Goal: Understand process/instructions: Learn how to perform a task or action

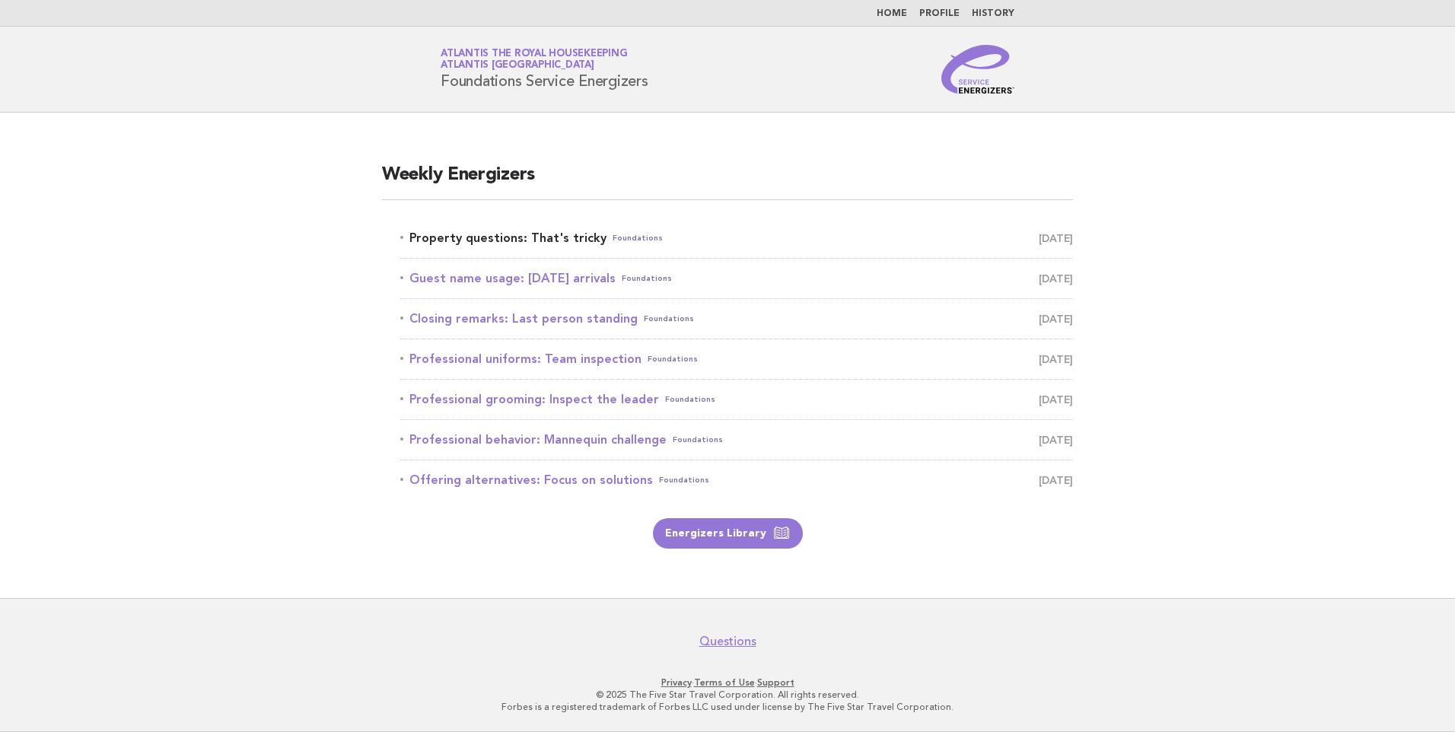
click at [560, 235] on link "Property questions: That's tricky Foundations August 31" at bounding box center [736, 238] width 673 height 21
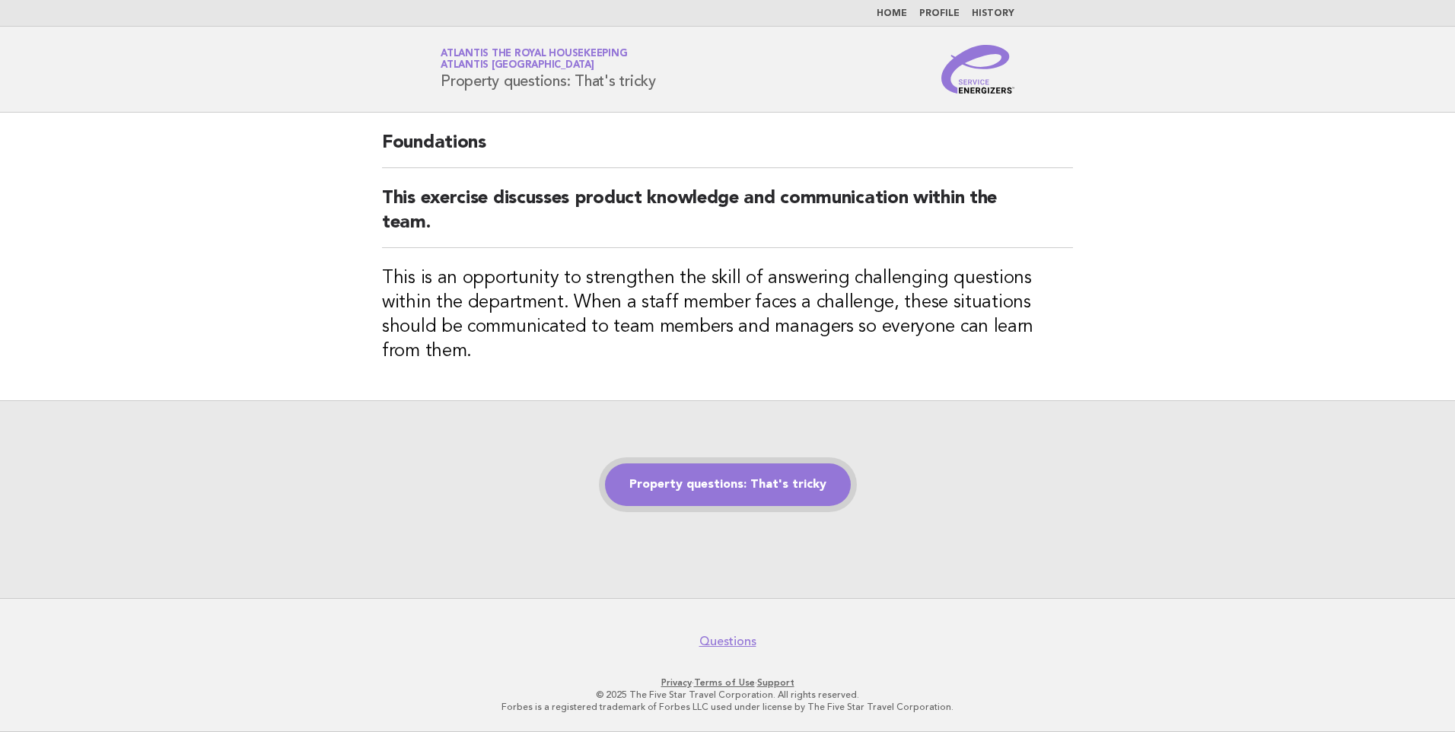
click at [743, 469] on link "Property questions: That's tricky" at bounding box center [728, 485] width 246 height 43
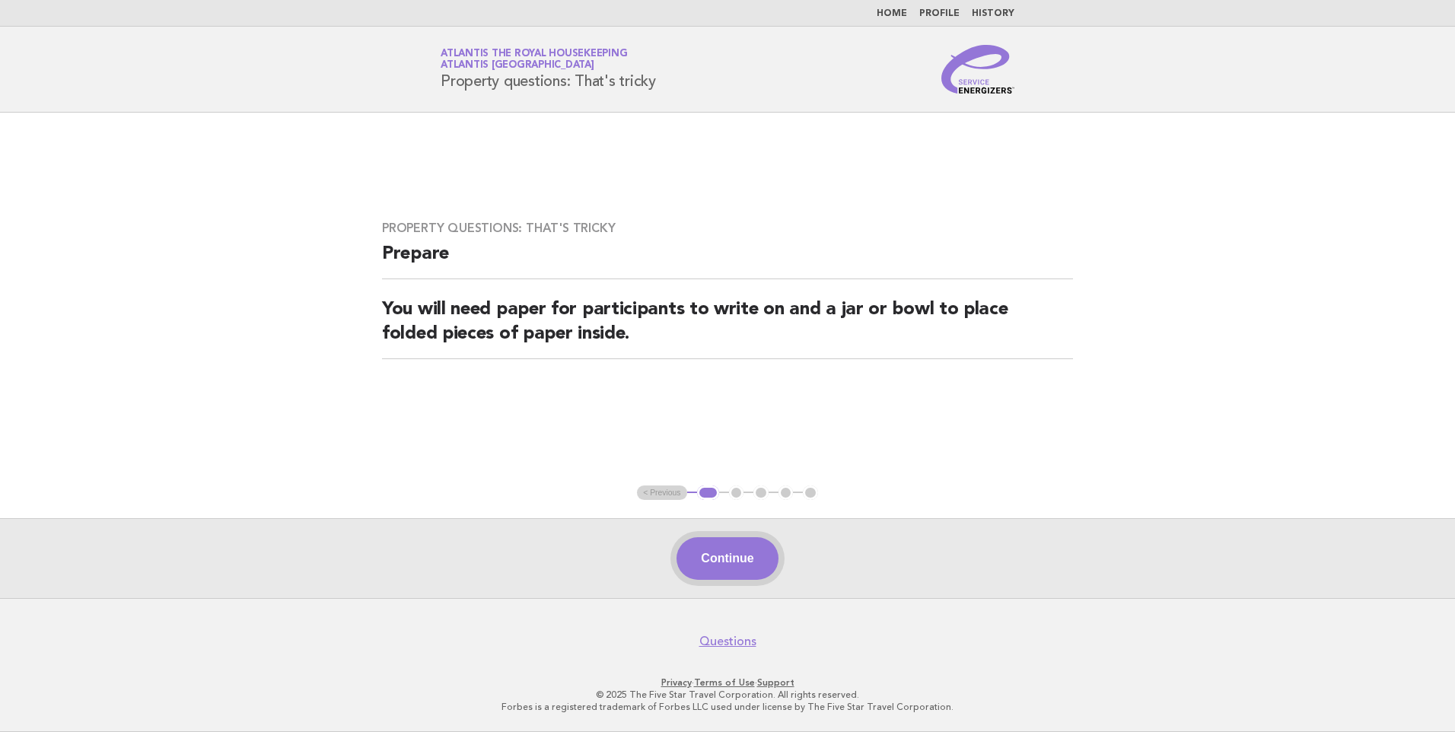
click at [719, 553] on button "Continue" at bounding box center [727, 558] width 101 height 43
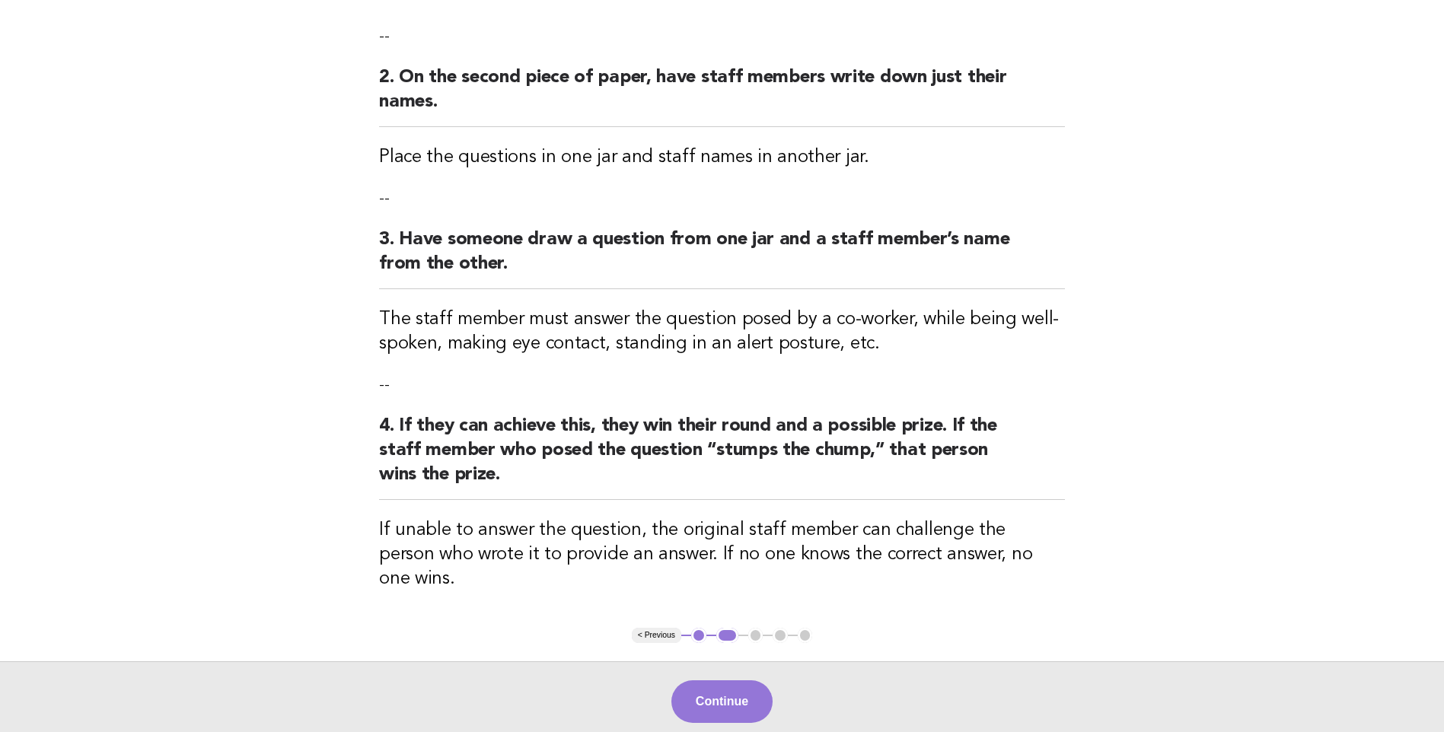
scroll to position [381, 0]
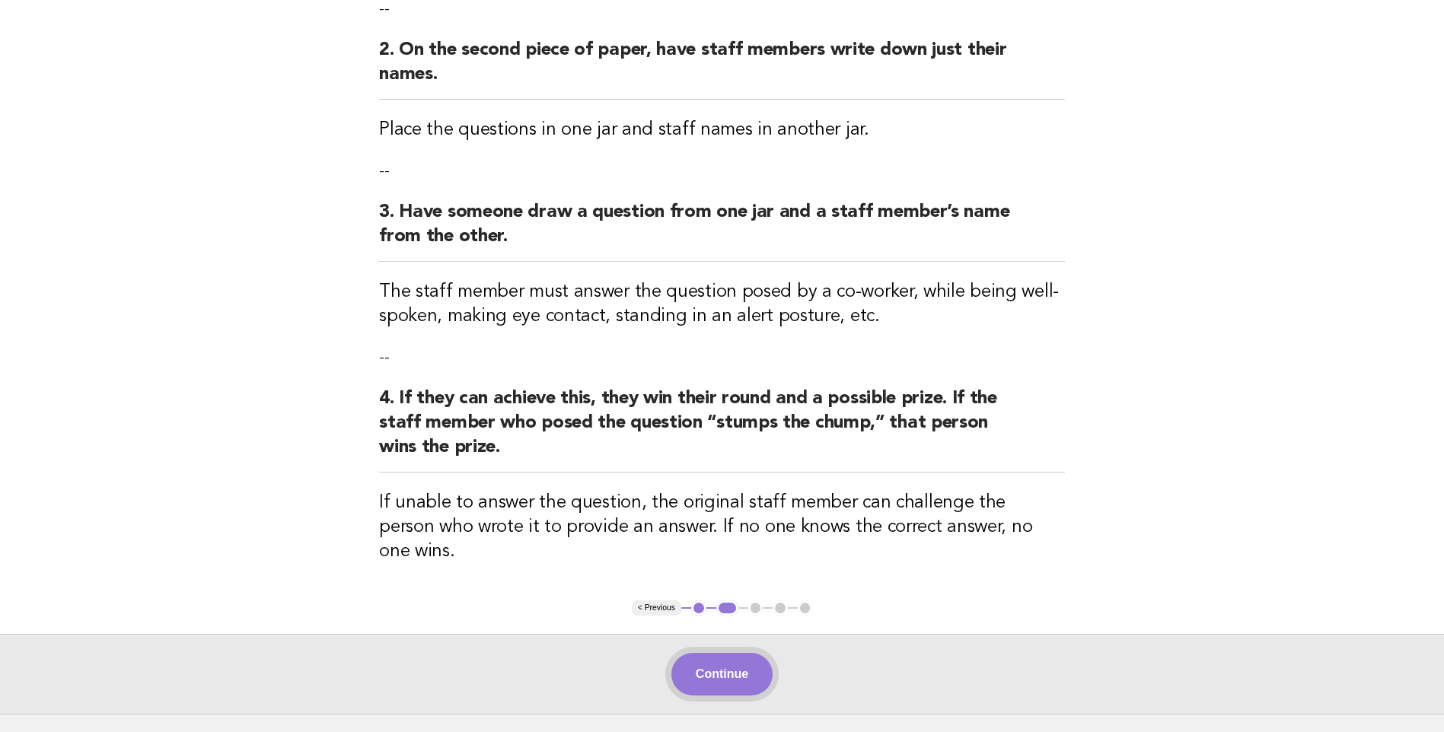
click at [693, 653] on button "Continue" at bounding box center [721, 674] width 101 height 43
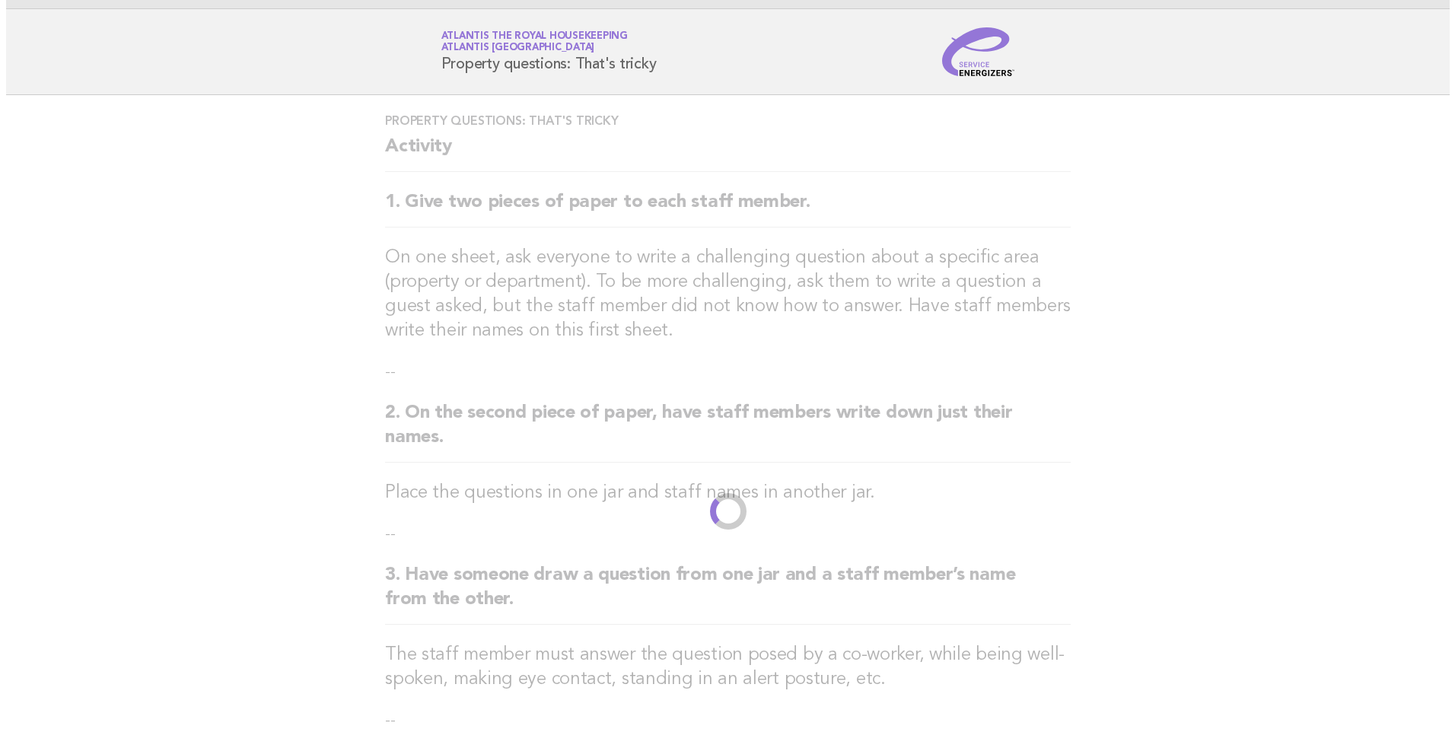
scroll to position [0, 0]
